Goal: Check status: Check status

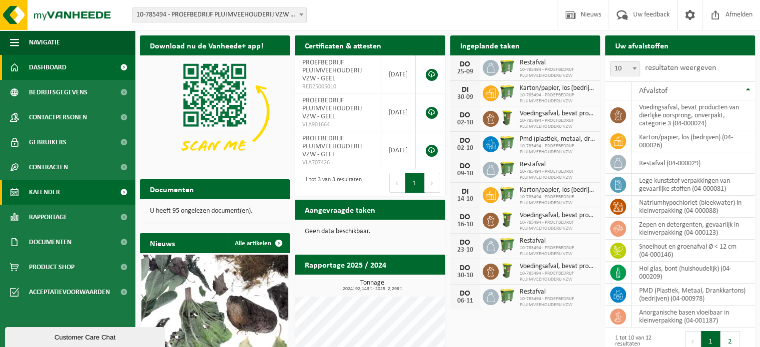
click at [29, 187] on span "Kalender" at bounding box center [44, 192] width 31 height 25
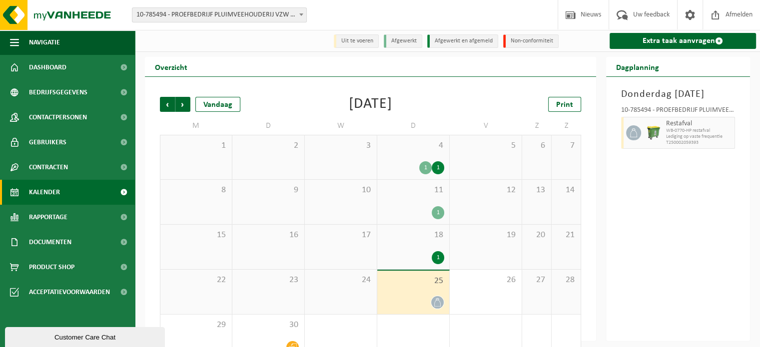
scroll to position [23, 0]
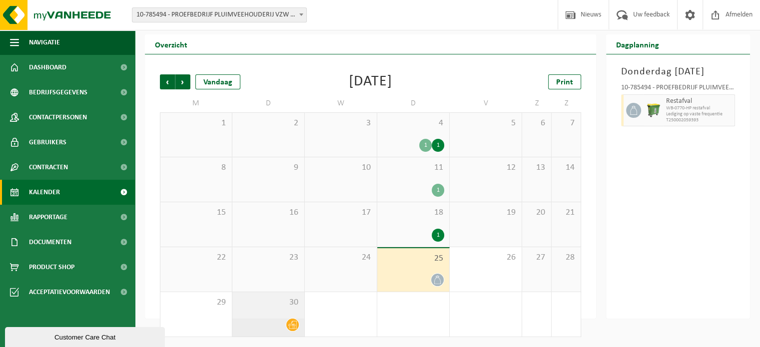
click at [294, 325] on icon at bounding box center [292, 325] width 8 height 8
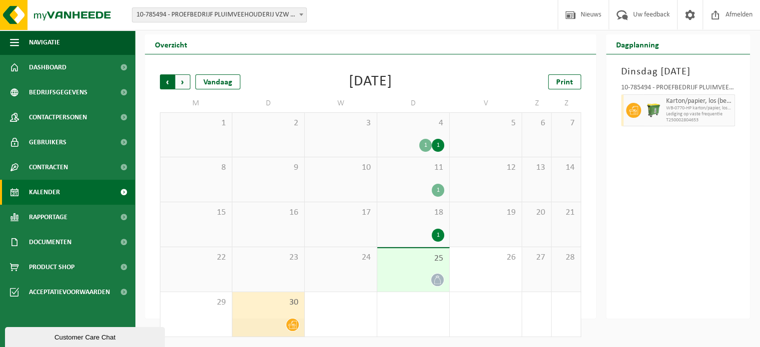
click at [185, 84] on span "Volgende" at bounding box center [182, 81] width 15 height 15
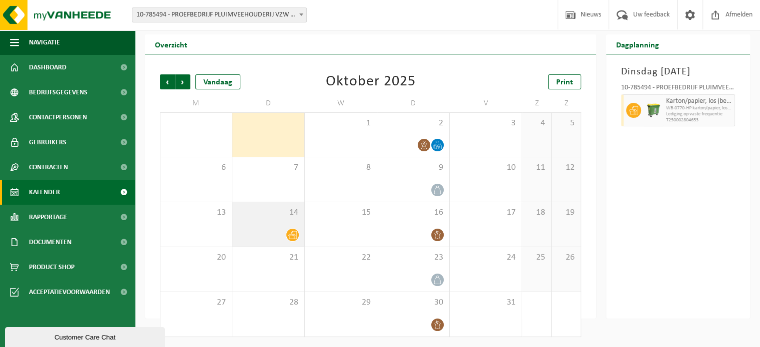
click at [294, 235] on icon at bounding box center [292, 235] width 8 height 8
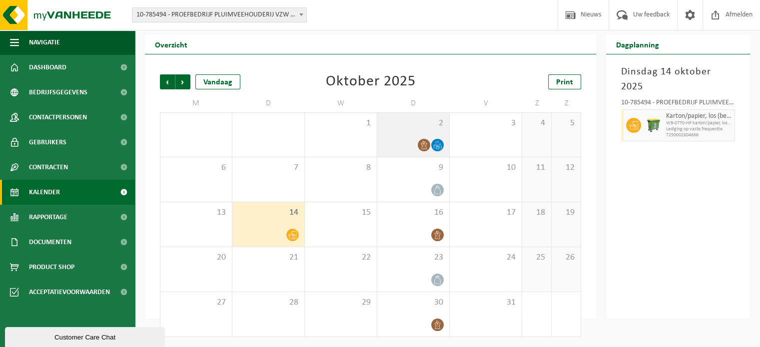
click at [436, 146] on icon at bounding box center [437, 145] width 8 height 8
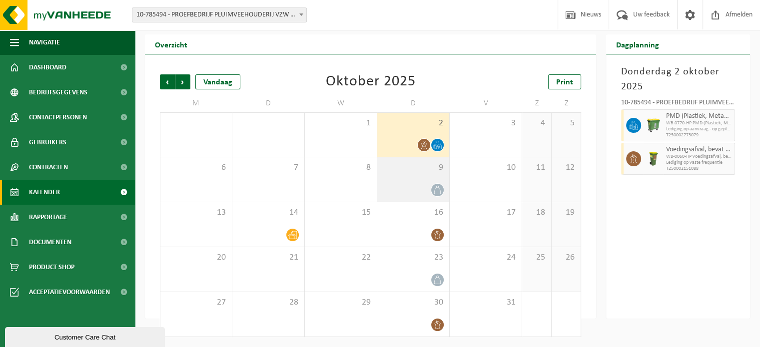
click at [438, 193] on icon at bounding box center [437, 190] width 8 height 8
